Goal: Information Seeking & Learning: Learn about a topic

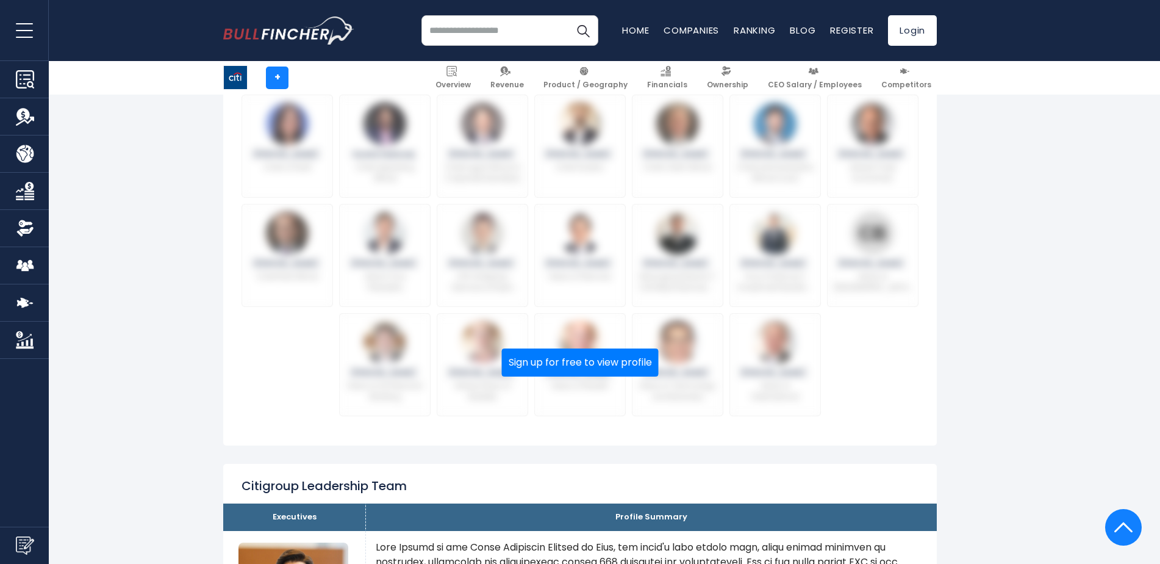
scroll to position [456, 0]
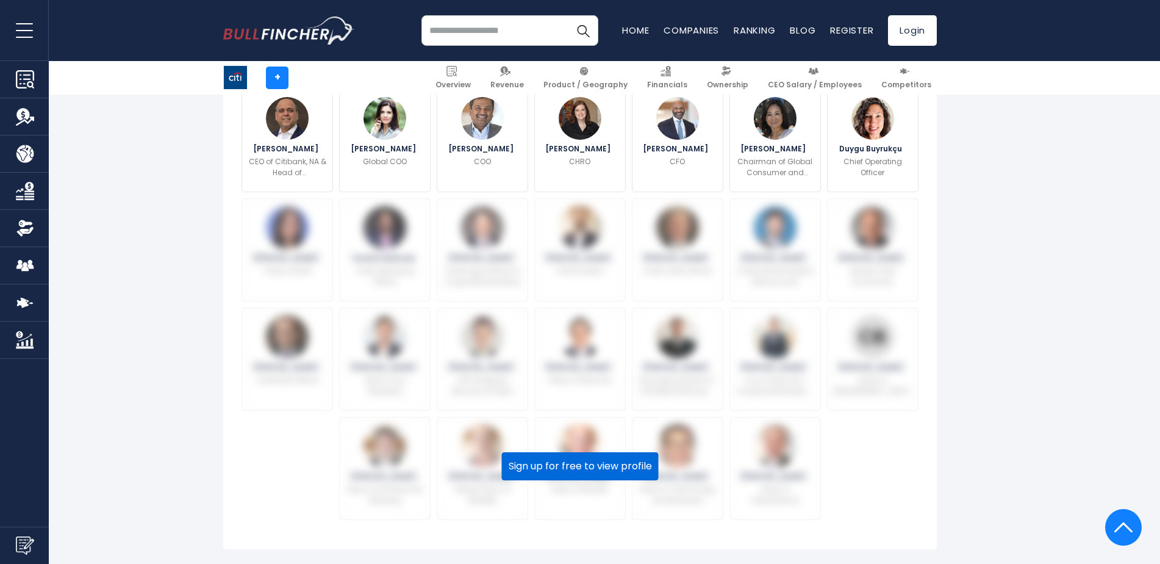
click at [610, 458] on button "Sign up for free to view profile" at bounding box center [580, 466] width 157 height 28
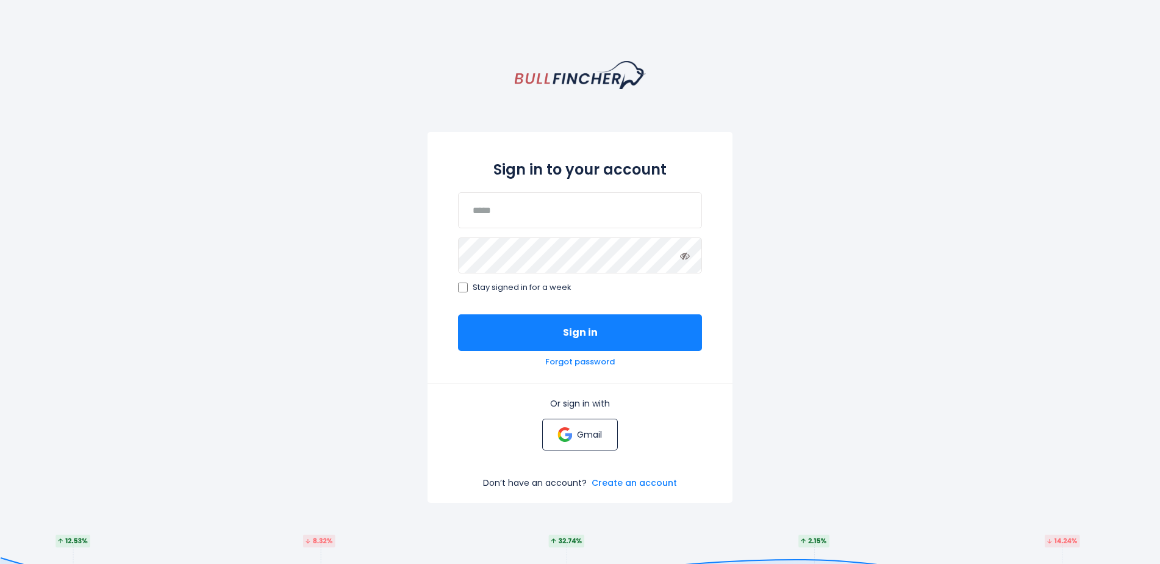
click at [576, 422] on link "Gmail" at bounding box center [579, 434] width 75 height 32
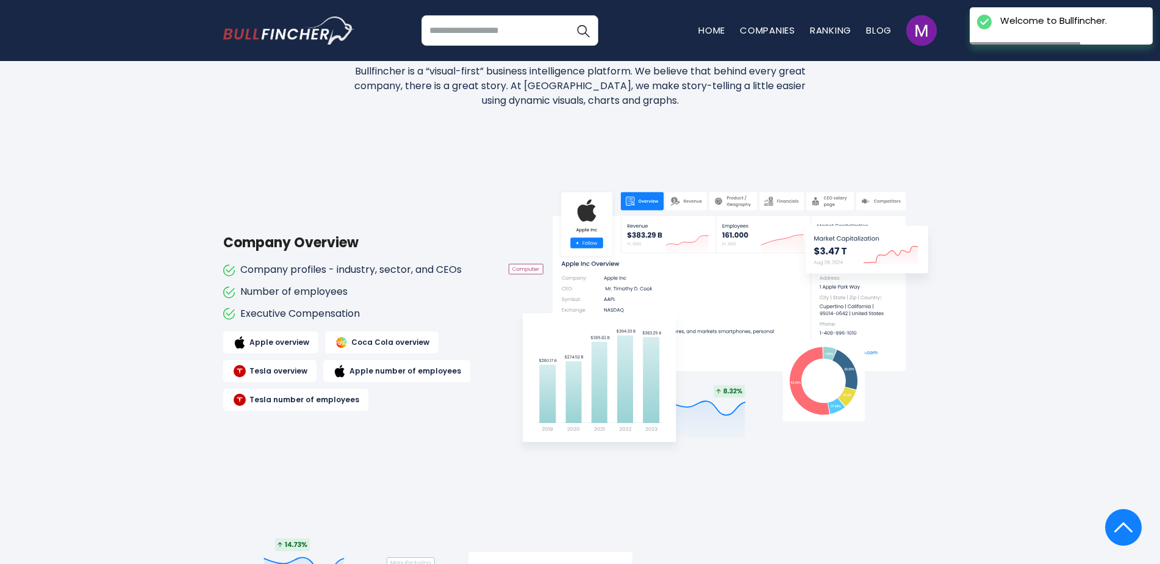
scroll to position [755, 0]
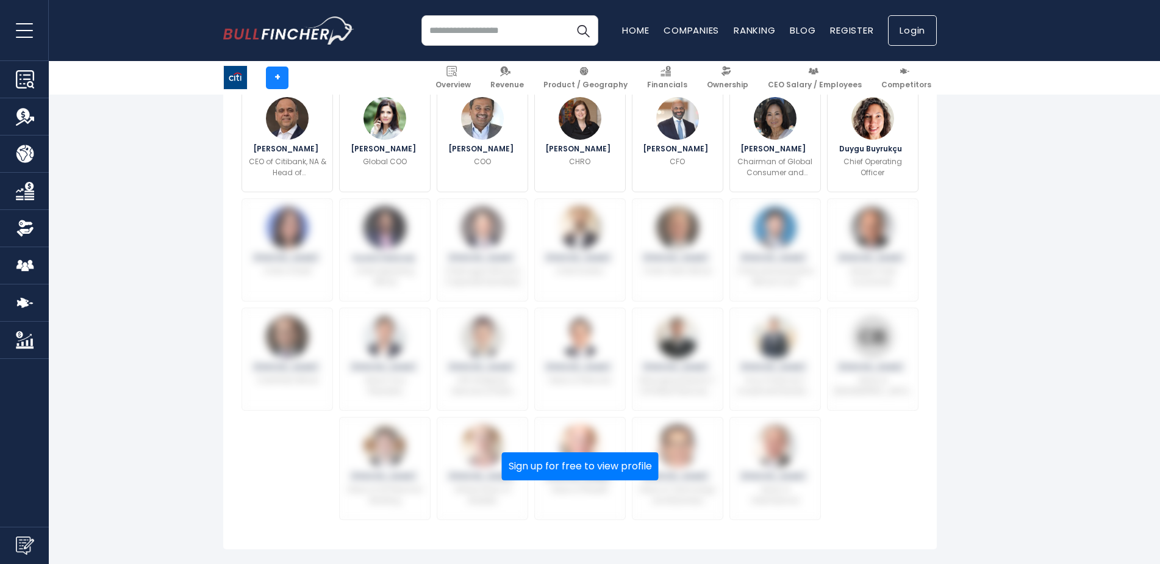
click at [918, 39] on link "Login" at bounding box center [912, 30] width 49 height 31
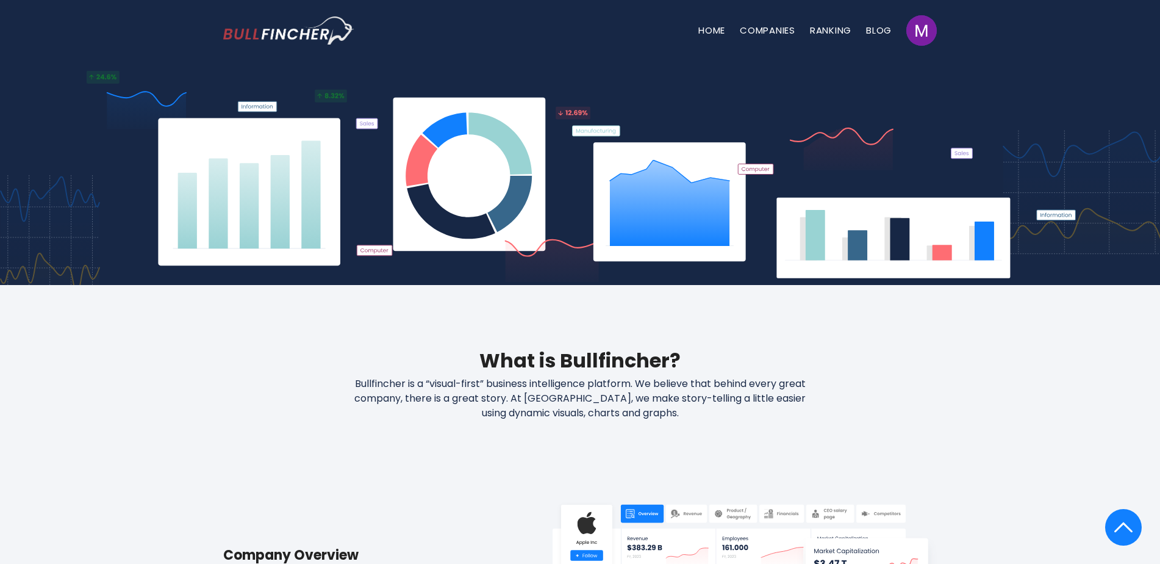
scroll to position [95, 0]
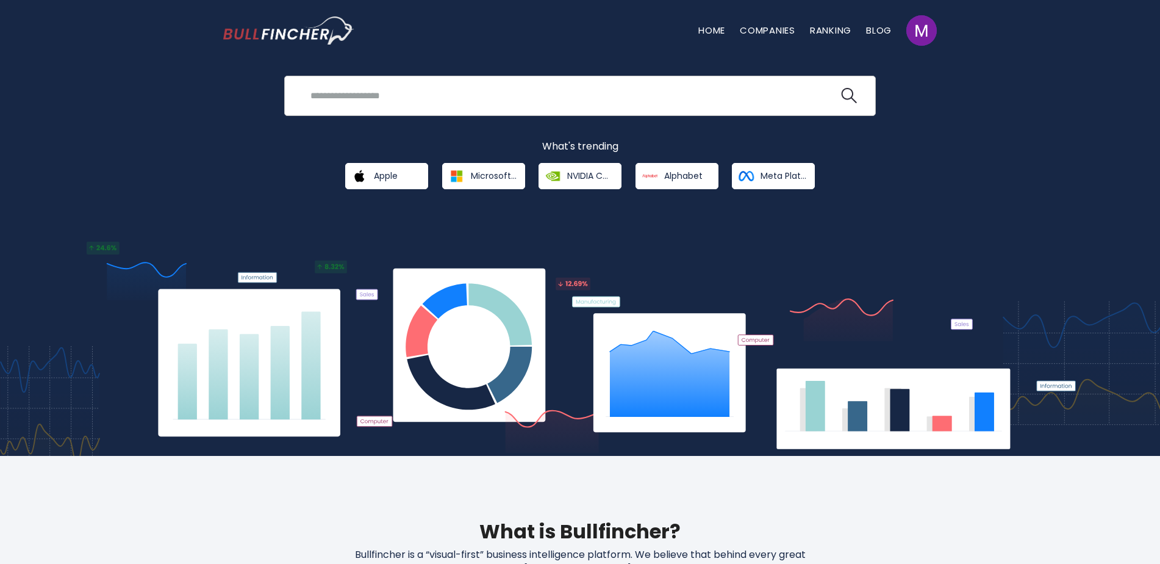
click at [532, 112] on div "Recent searches Trending searches Apple Overview" at bounding box center [580, 96] width 592 height 40
click at [533, 107] on input "search" at bounding box center [571, 95] width 536 height 23
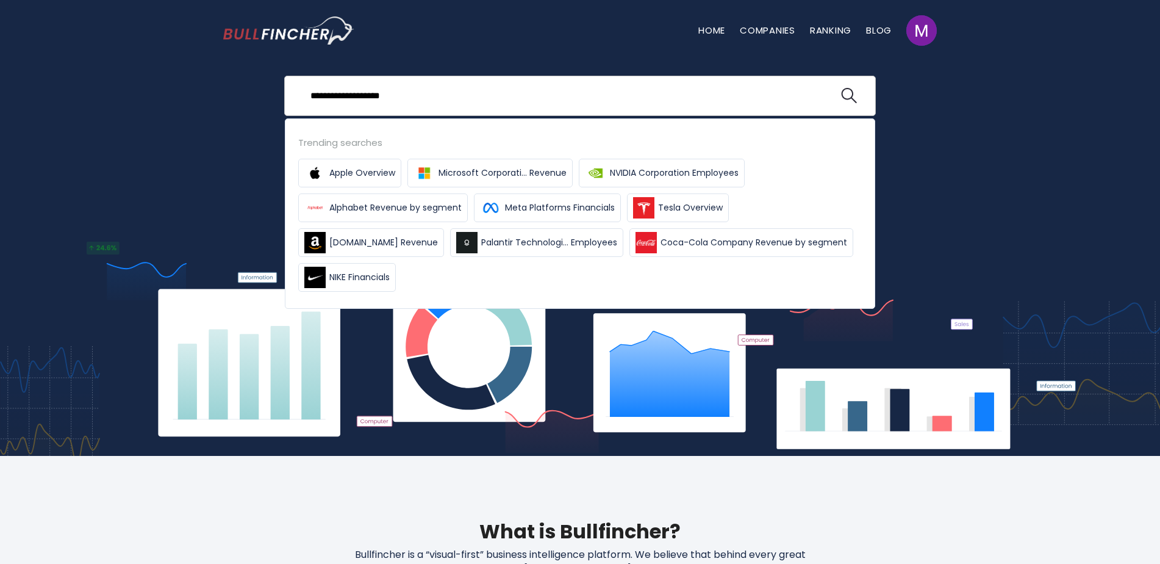
type input "**********"
click at [841, 88] on button at bounding box center [849, 96] width 16 height 16
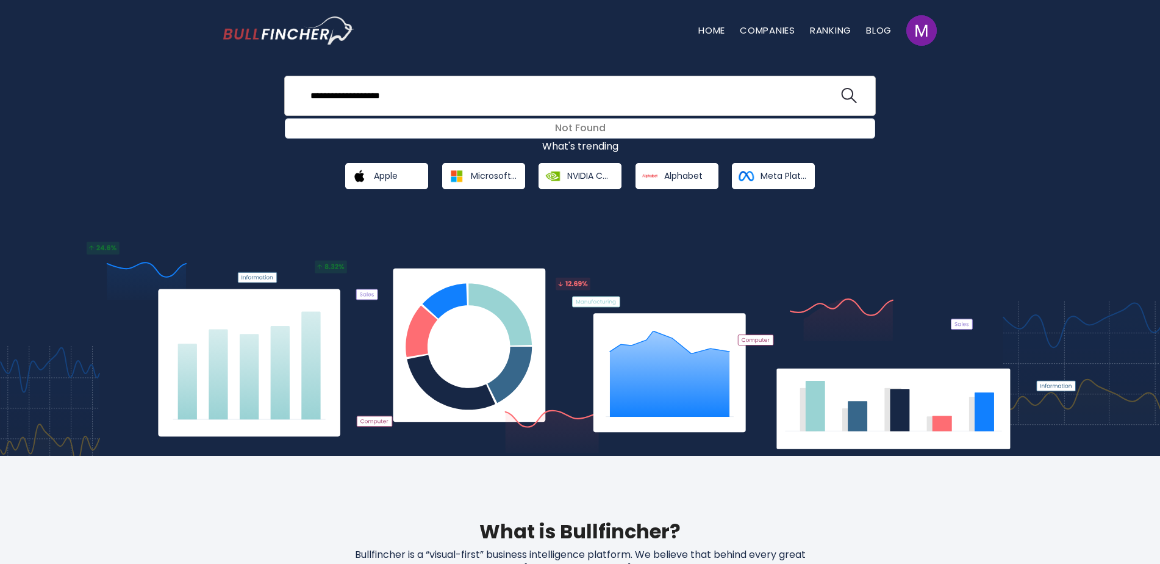
click at [777, 95] on input "**********" at bounding box center [571, 95] width 536 height 23
click at [783, 35] on link "Companies" at bounding box center [768, 30] width 56 height 13
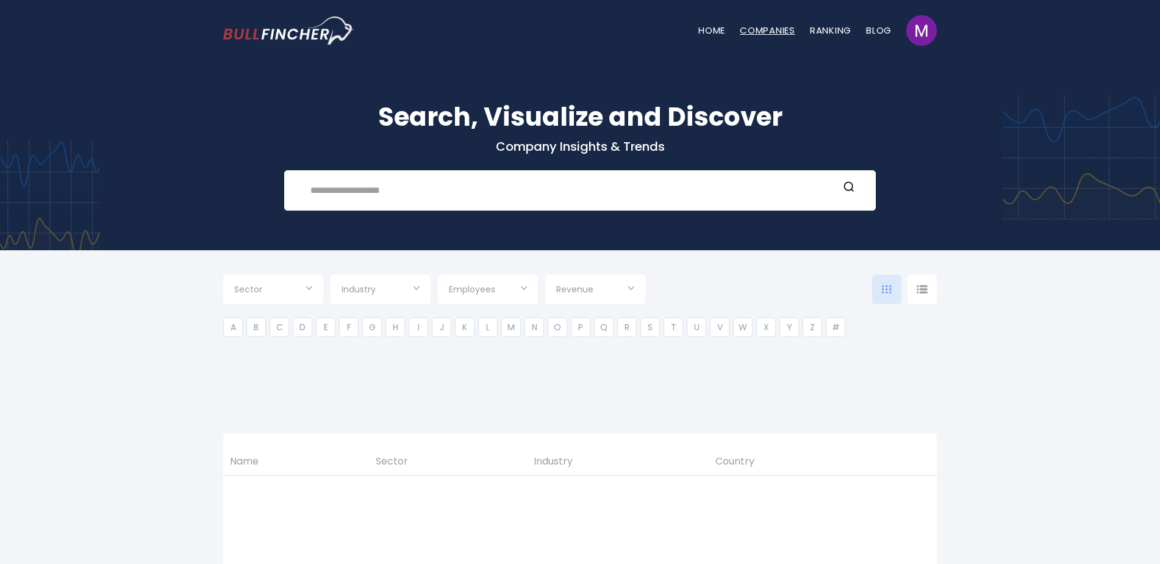
type input "***"
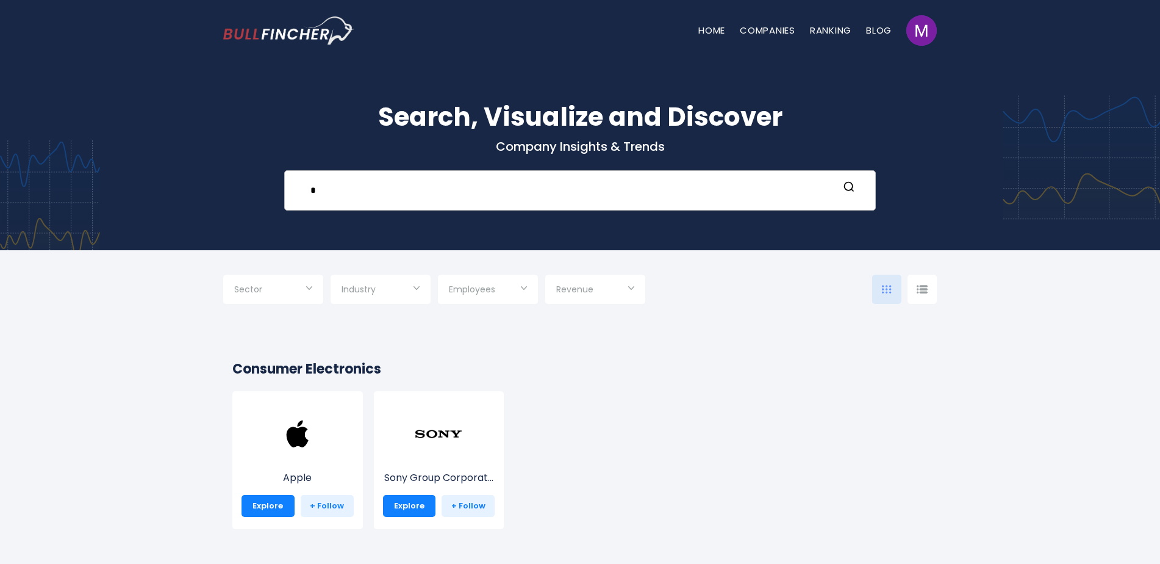
click at [492, 191] on input "*" at bounding box center [571, 190] width 536 height 23
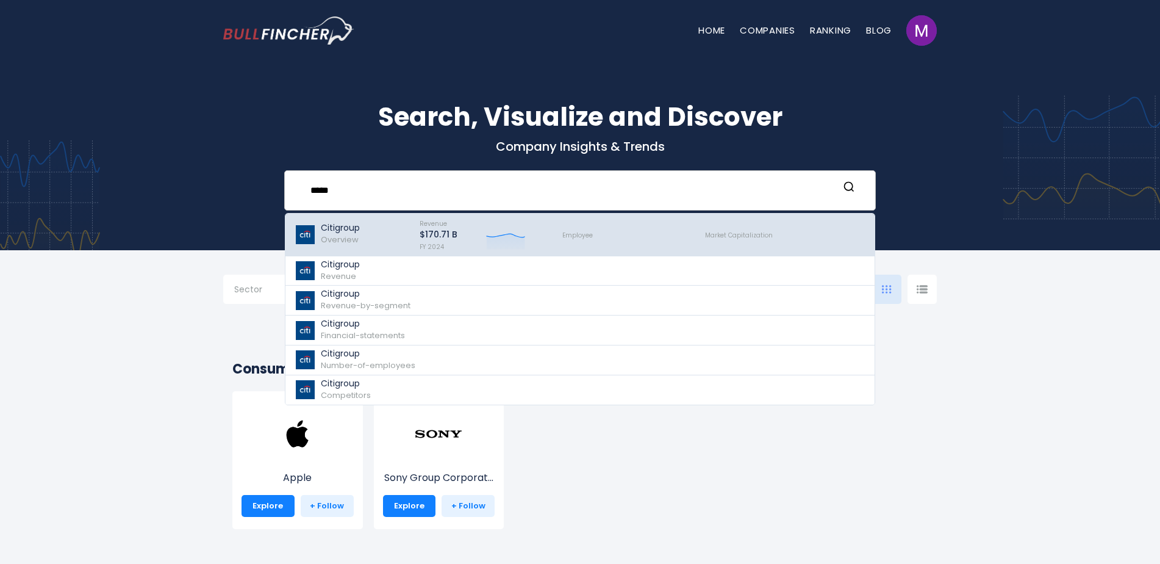
type input "*****"
click at [360, 235] on div "Citigroup Overview" at bounding box center [340, 234] width 39 height 23
click at [389, 240] on div "Citigroup Overview" at bounding box center [352, 235] width 114 height 36
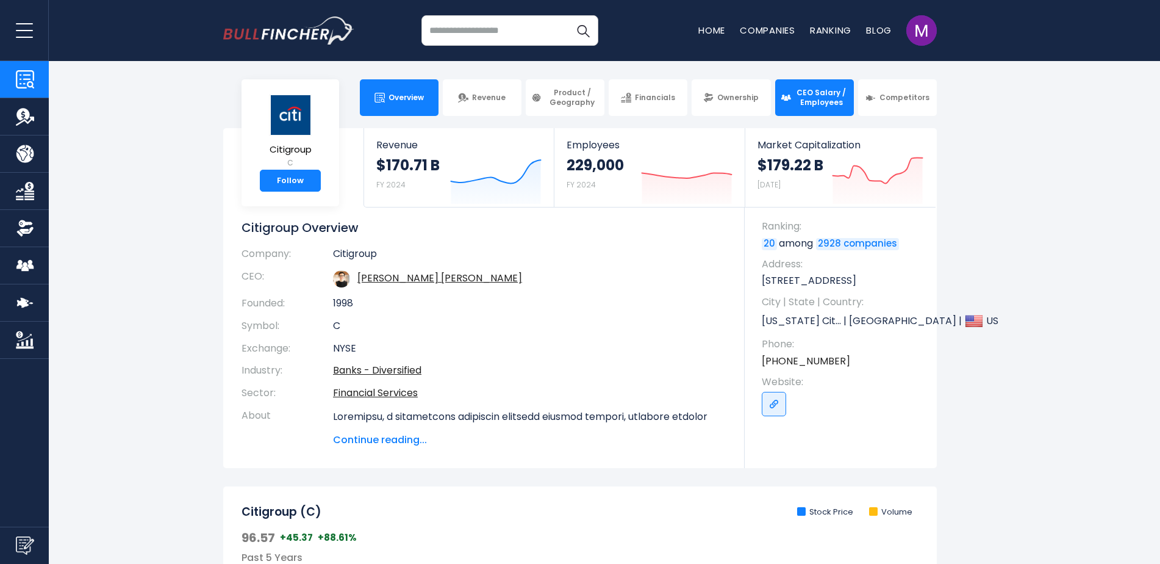
click at [848, 99] on span "CEO Salary / Employees" at bounding box center [822, 97] width 54 height 19
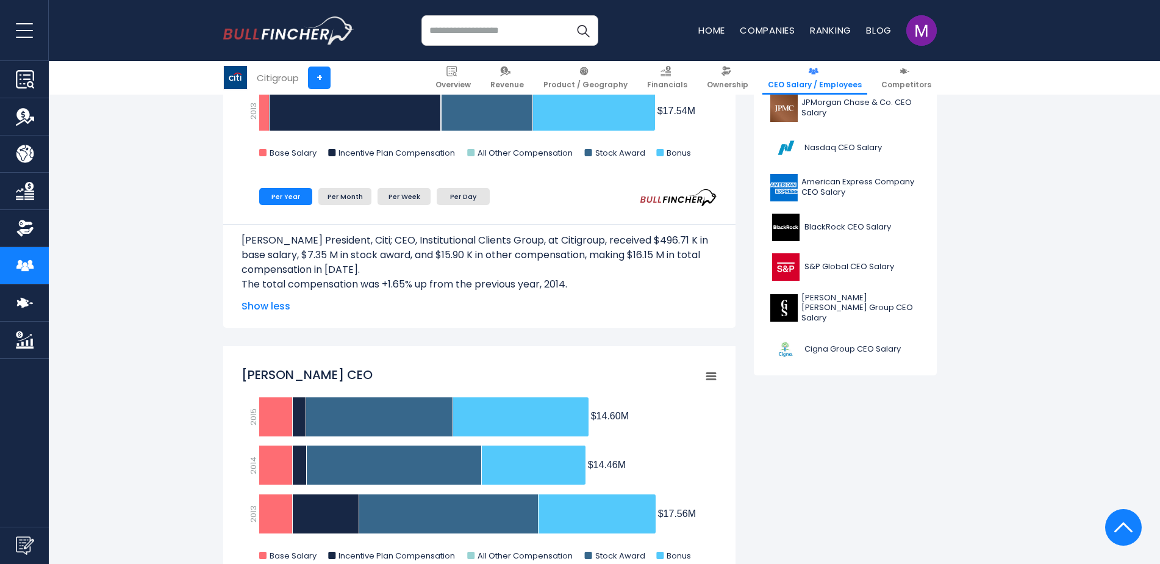
scroll to position [483, 0]
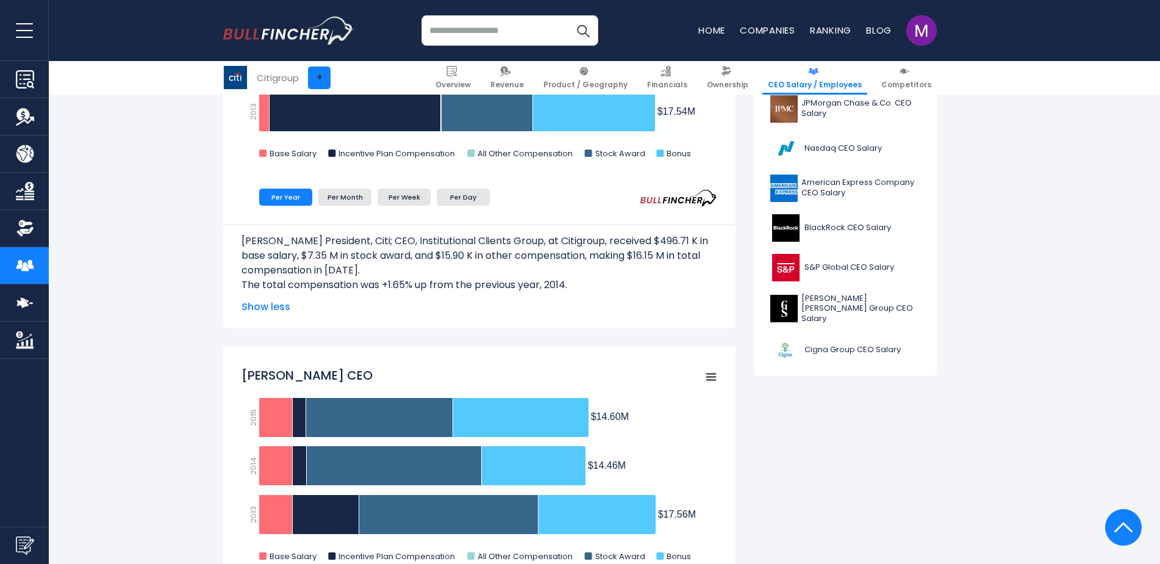
click at [322, 79] on link "+" at bounding box center [319, 77] width 23 height 23
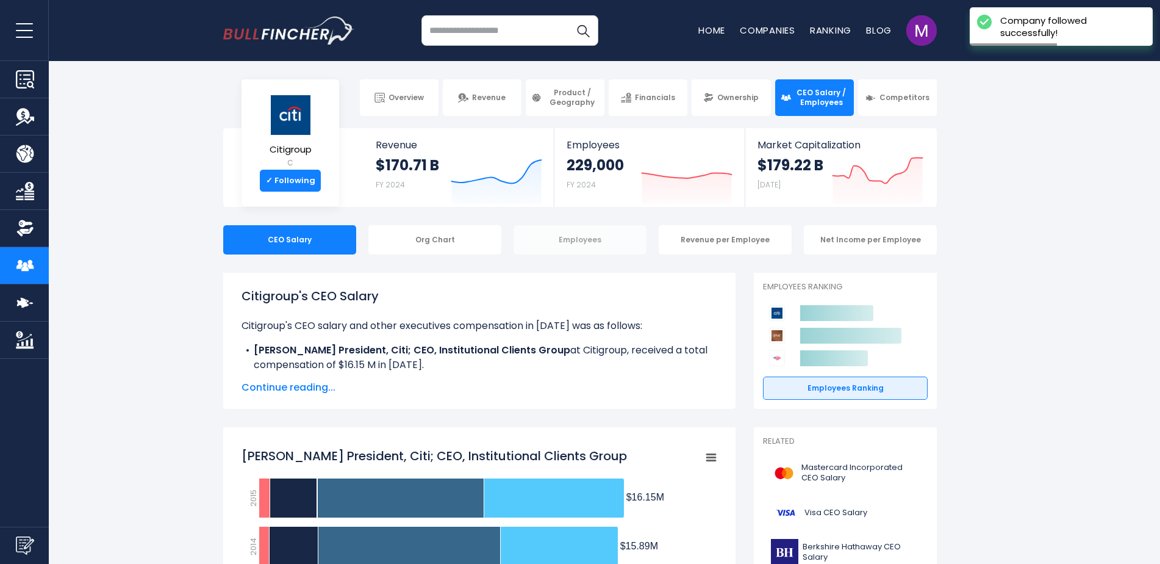
click at [566, 237] on div "Employees" at bounding box center [580, 239] width 133 height 29
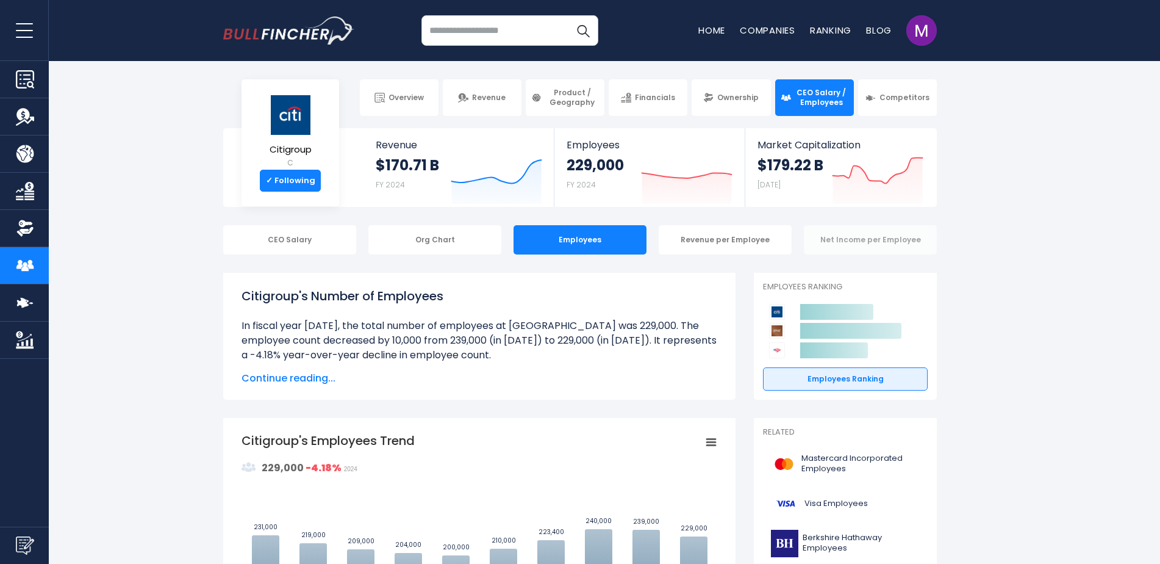
click at [855, 235] on div "Net Income per Employee" at bounding box center [870, 239] width 133 height 29
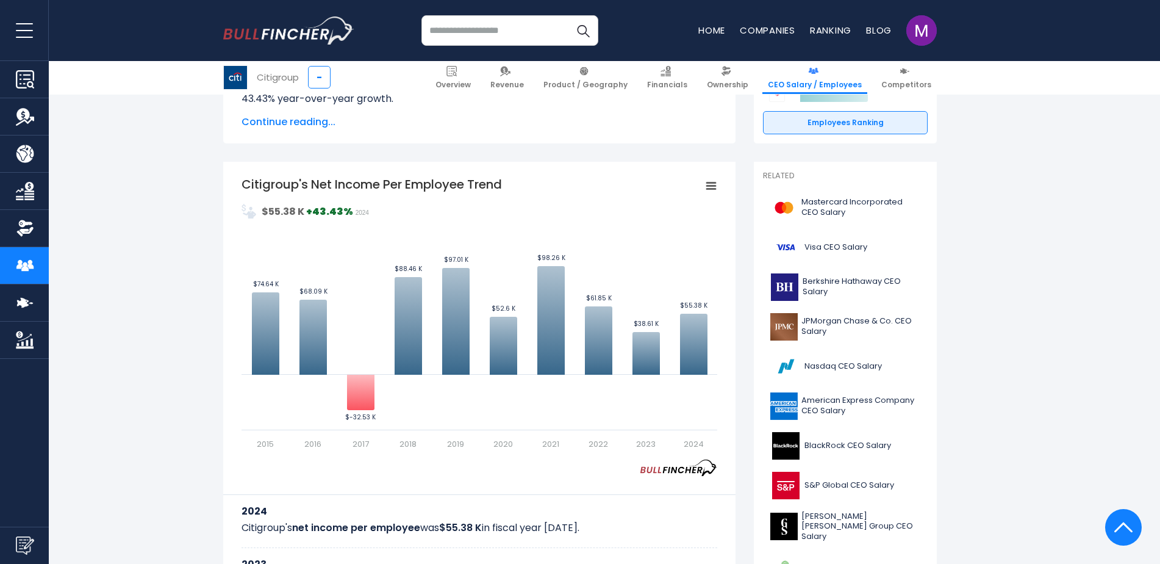
scroll to position [1, 0]
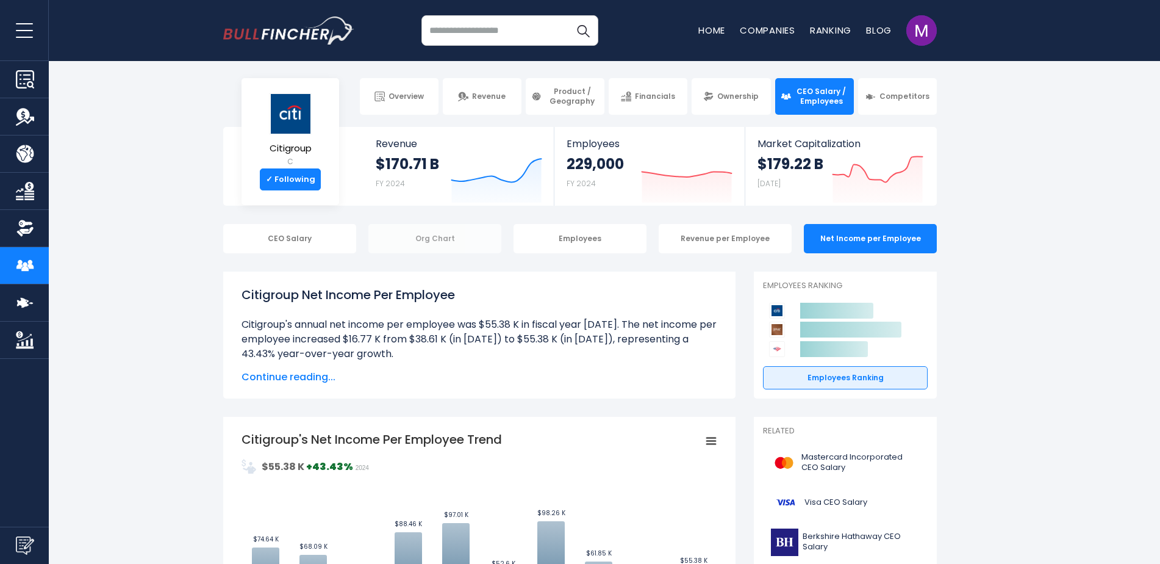
click at [436, 241] on div "Org Chart" at bounding box center [434, 238] width 133 height 29
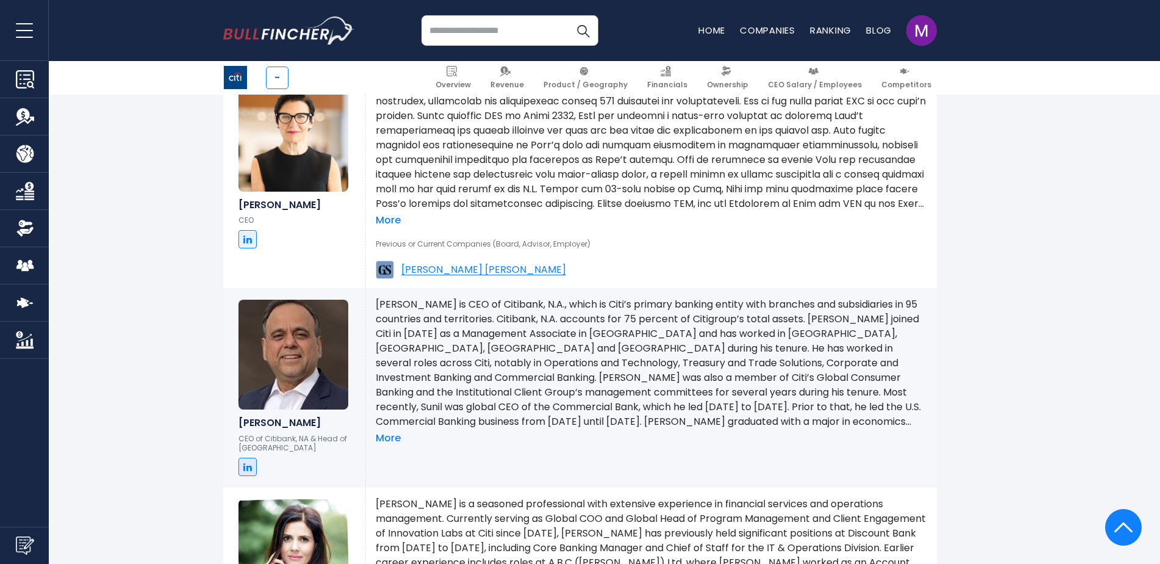
scroll to position [891, 0]
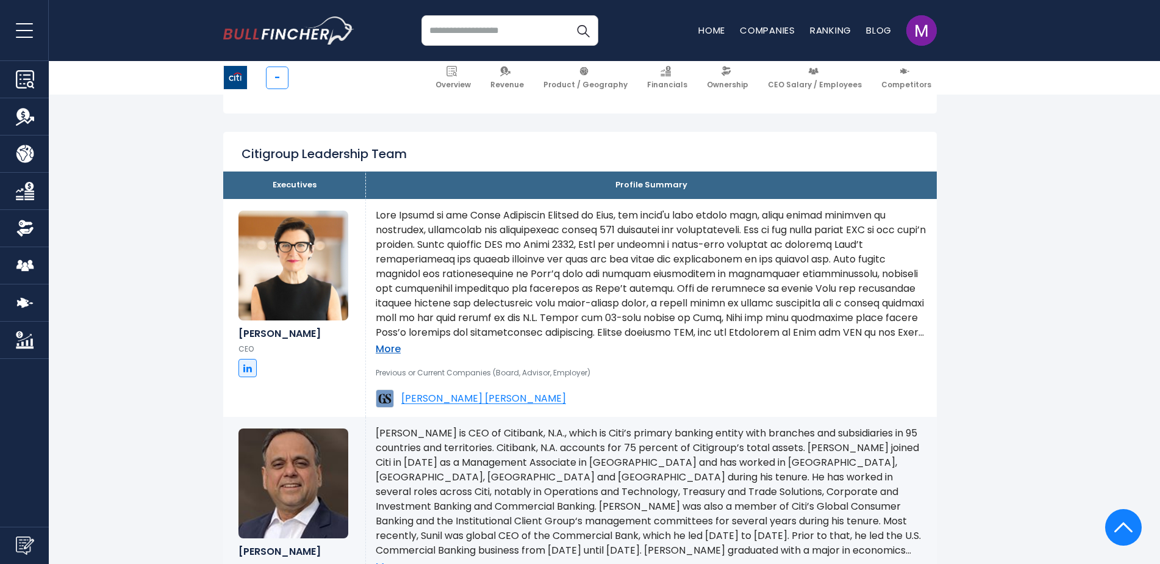
click at [382, 343] on link "More" at bounding box center [388, 349] width 25 height 13
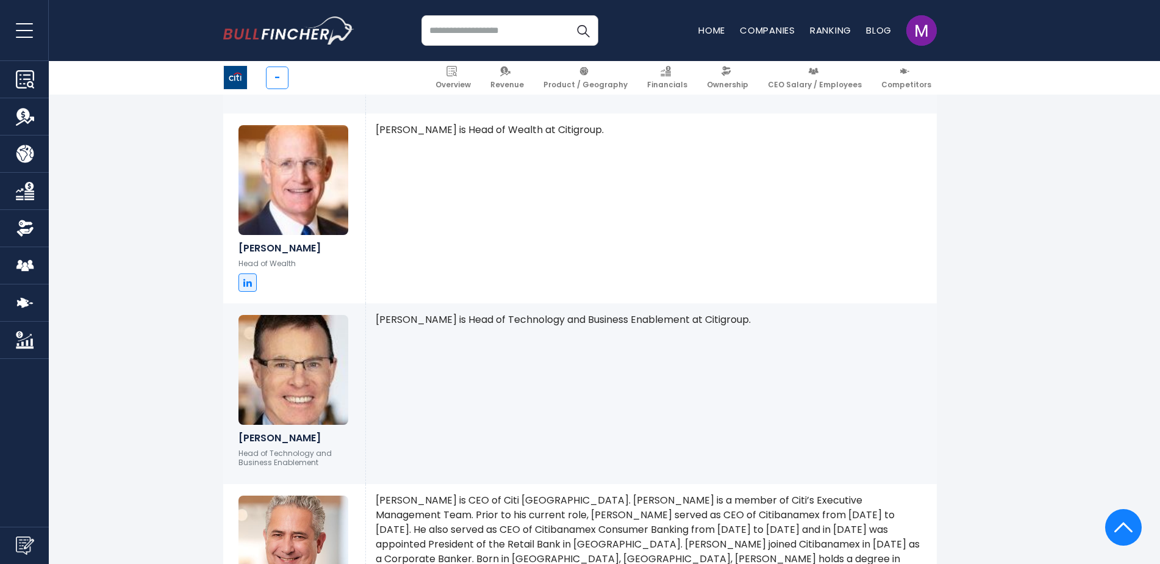
scroll to position [5972, 0]
click at [295, 448] on p "Head of Technology and Business Enablement" at bounding box center [295, 457] width 112 height 19
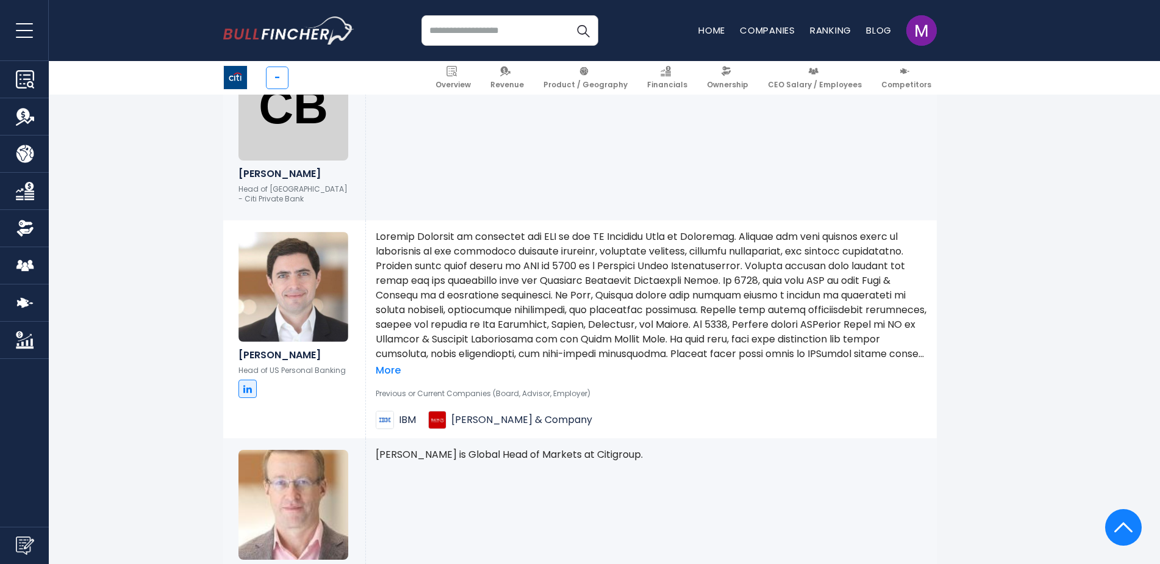
scroll to position [5622, 0]
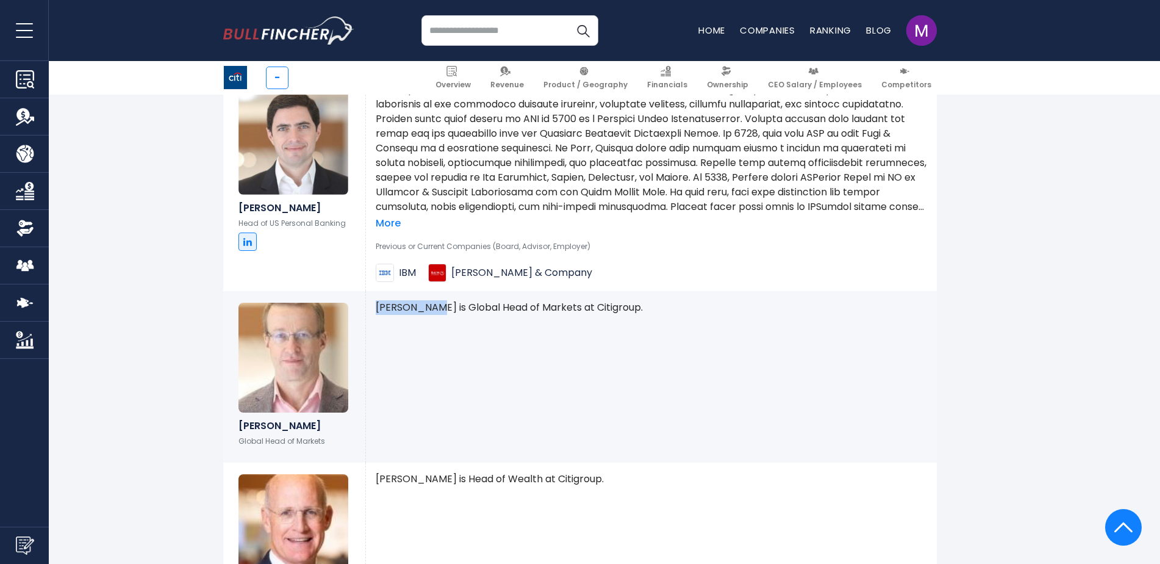
drag, startPoint x: 374, startPoint y: 292, endPoint x: 439, endPoint y: 300, distance: 65.8
click at [439, 300] on div "[PERSON_NAME] is Global Head of Markets at Citigroup. More" at bounding box center [651, 376] width 571 height 171
